Goal: Information Seeking & Learning: Understand process/instructions

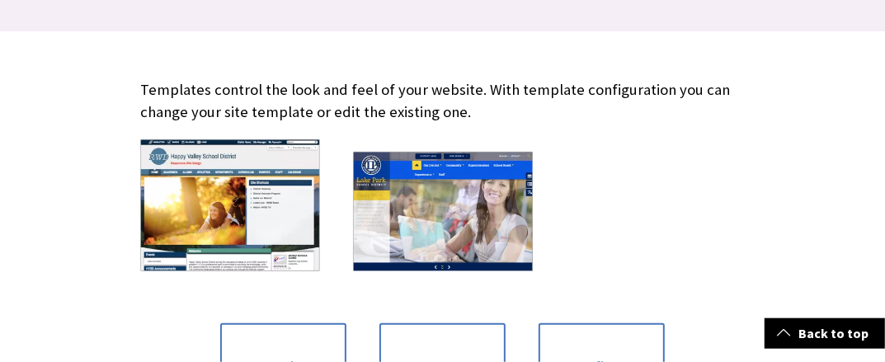
scroll to position [538, 0]
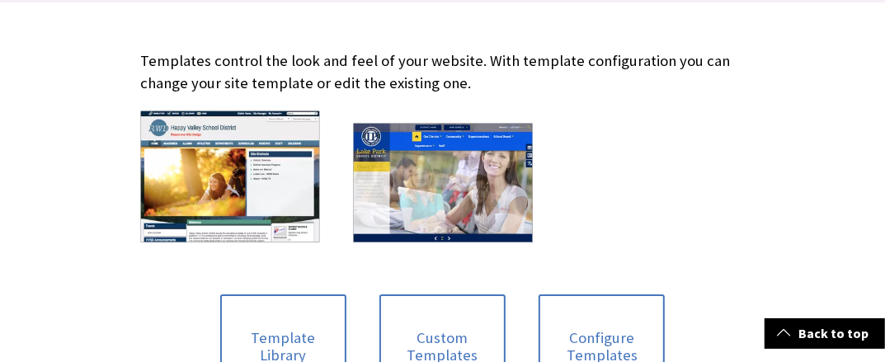
click at [247, 186] on img at bounding box center [230, 177] width 180 height 132
click at [219, 186] on img at bounding box center [230, 177] width 180 height 132
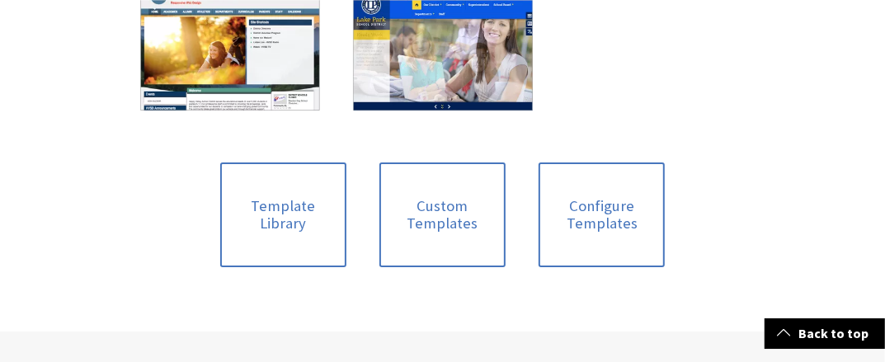
scroll to position [717, 0]
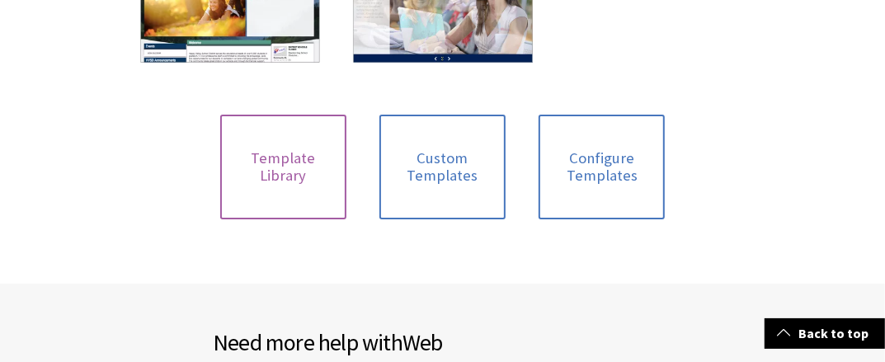
click at [268, 156] on link "Template Library" at bounding box center [283, 167] width 126 height 105
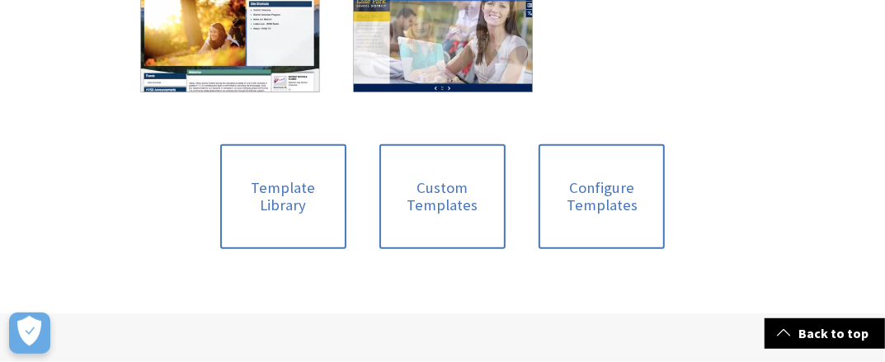
scroll to position [717, 0]
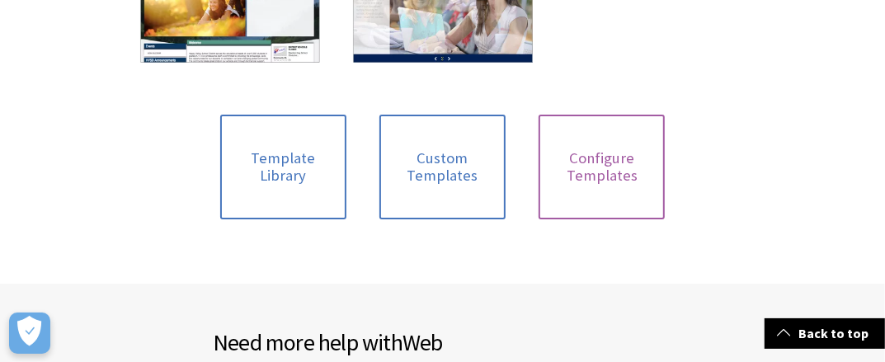
click at [597, 158] on link "Configure Templates" at bounding box center [601, 167] width 126 height 105
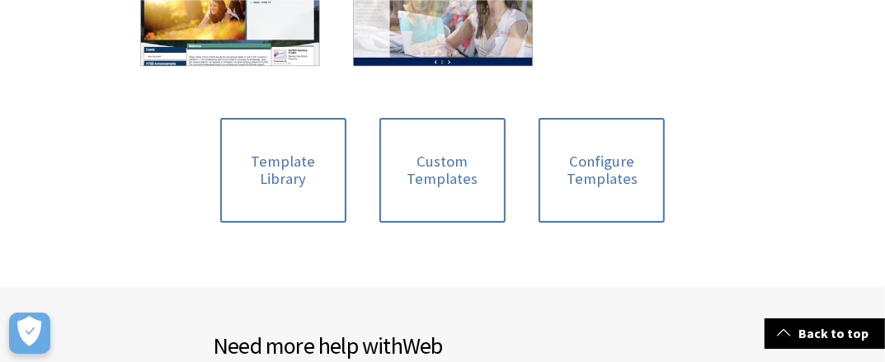
scroll to position [807, 0]
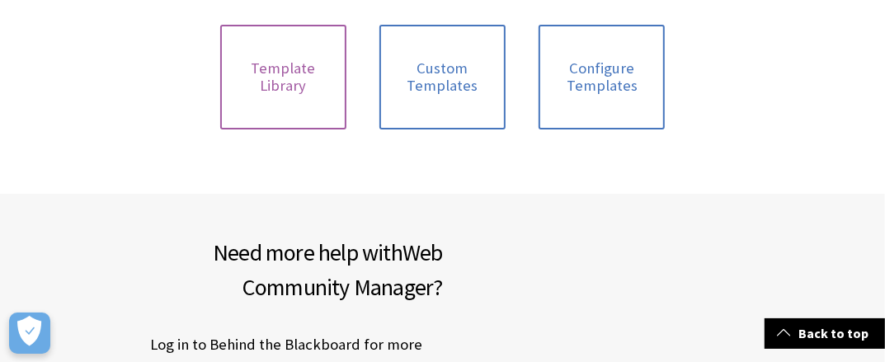
click at [272, 77] on link "Template Library" at bounding box center [283, 77] width 126 height 105
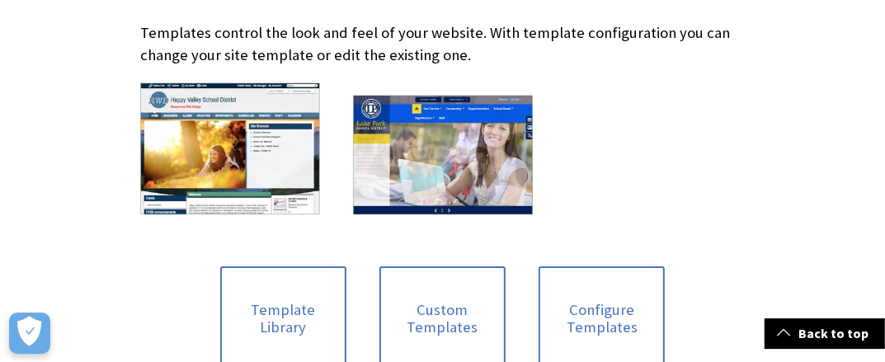
scroll to position [538, 0]
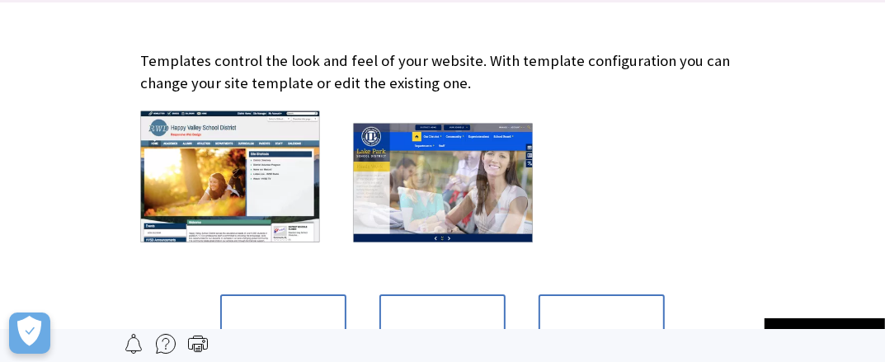
click at [454, 184] on img at bounding box center [443, 182] width 180 height 119
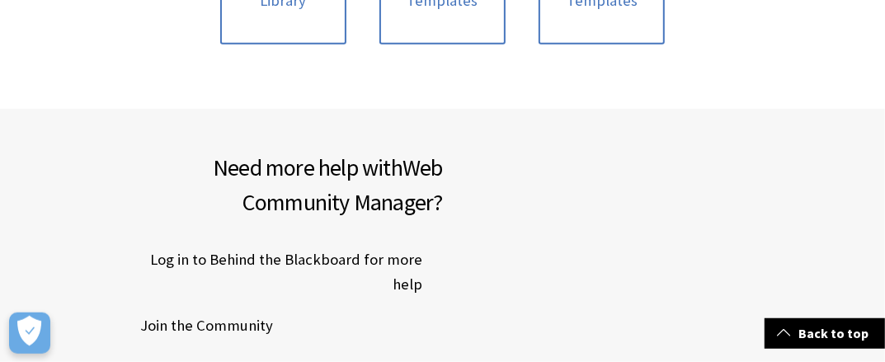
scroll to position [897, 0]
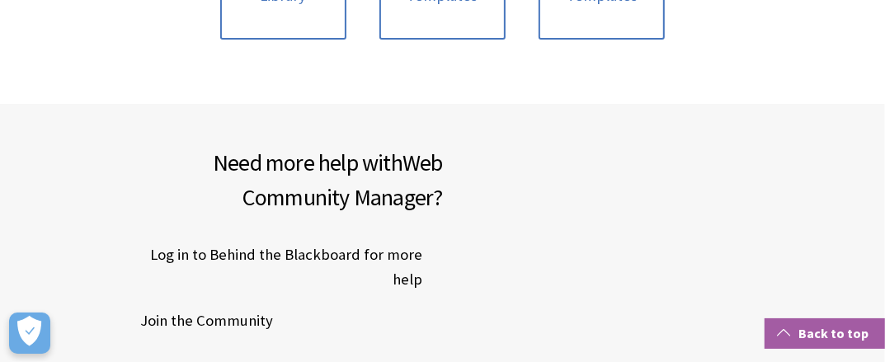
click at [818, 325] on link "Back to top" at bounding box center [824, 333] width 120 height 31
